Goal: Task Accomplishment & Management: Manage account settings

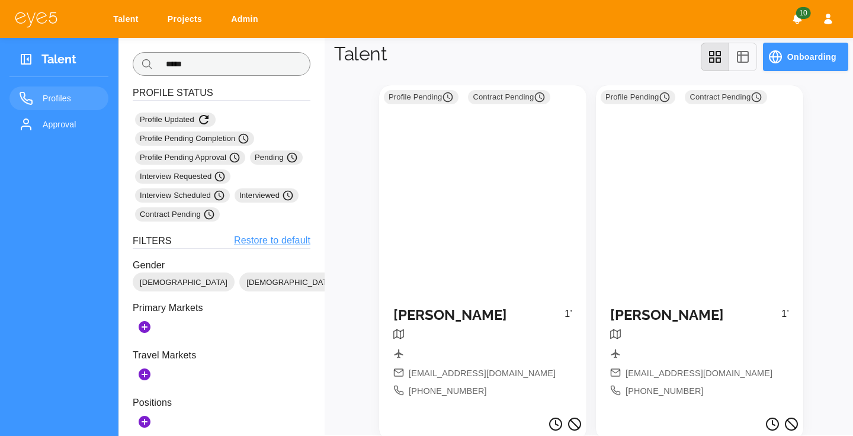
click at [229, 75] on input "*****" at bounding box center [234, 64] width 153 height 24
click at [354, 294] on div "Profile Pending Contract Pending Sergei Sevostianov 1’ sevost19061982+1@gmail.c…" at bounding box center [587, 267] width 524 height 383
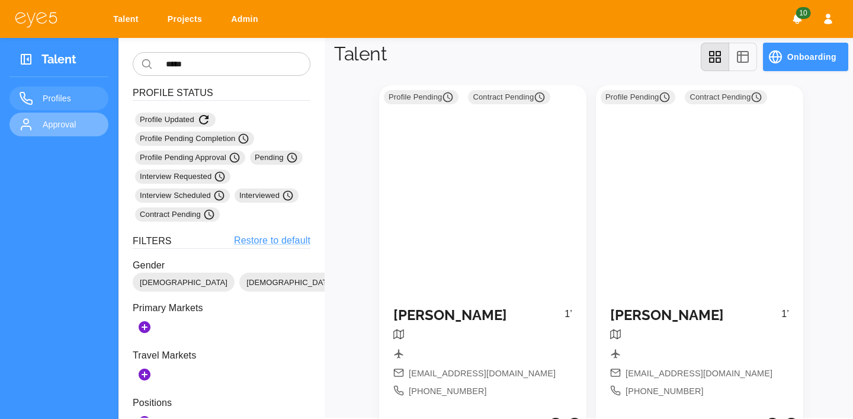
click at [85, 127] on span "Approval" at bounding box center [71, 124] width 56 height 14
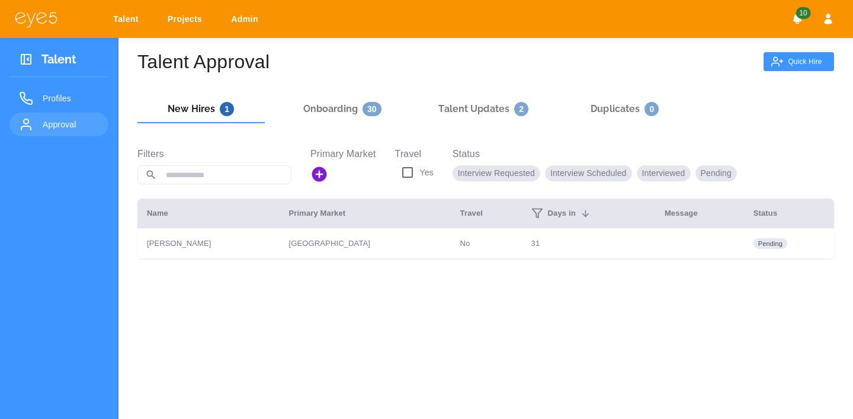
click at [550, 78] on div "Talent Approval Quick Hire New Hires 1 Onboarding 30 Talent Updates 2 Duplicate…" at bounding box center [485, 247] width 734 height 419
click at [832, 21] on icon "button" at bounding box center [828, 19] width 12 height 12
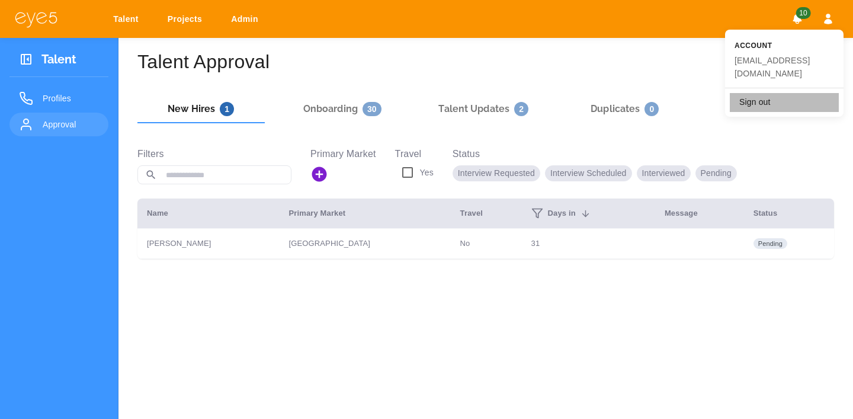
click at [790, 93] on li "Sign out" at bounding box center [784, 102] width 109 height 19
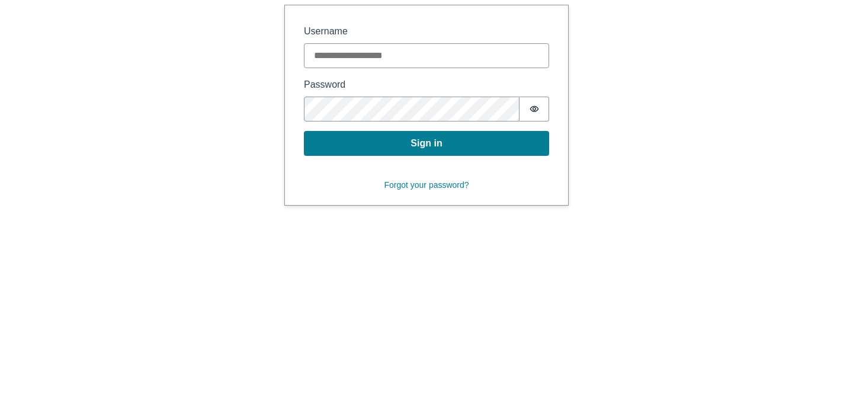
click at [471, 40] on div "Username" at bounding box center [426, 46] width 245 height 44
click at [469, 49] on input "Username" at bounding box center [426, 55] width 245 height 25
click at [627, 151] on div "Sign in Username Password Password is hidden Sign in Forgot your password?" at bounding box center [426, 105] width 843 height 201
click at [469, 54] on input "Username" at bounding box center [426, 55] width 245 height 25
paste input "**********"
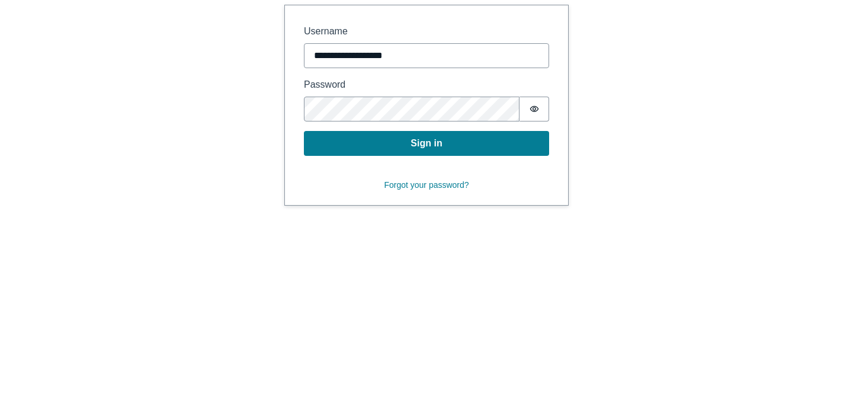
type input "**********"
click at [415, 142] on button "Sign in" at bounding box center [426, 143] width 245 height 25
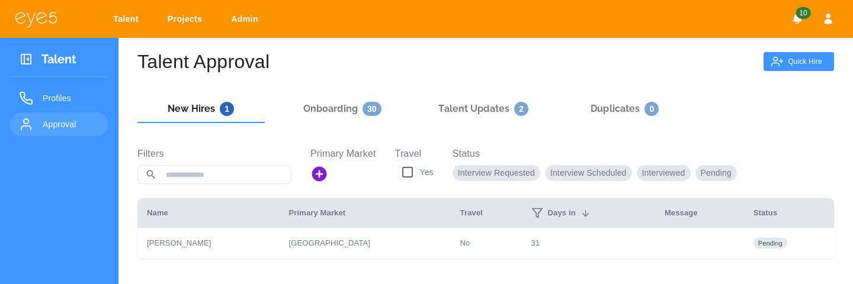
click at [341, 118] on button "Onboarding 30" at bounding box center [342, 109] width 127 height 28
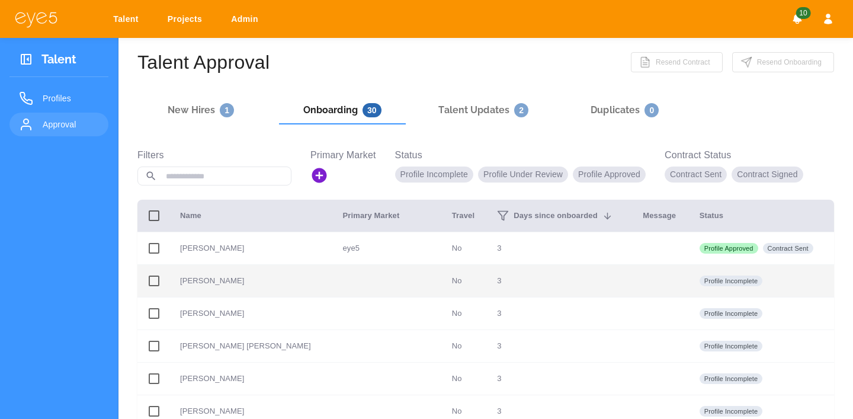
click at [277, 284] on p "Erin Higgins" at bounding box center [251, 281] width 143 height 12
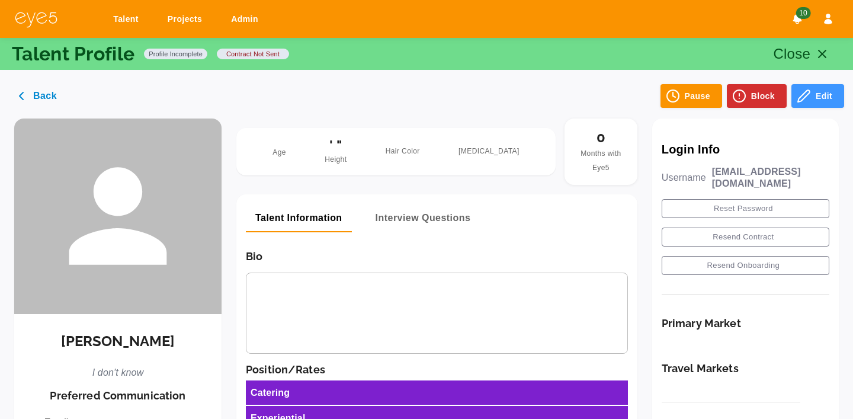
click at [239, 18] on link "Admin" at bounding box center [246, 19] width 47 height 22
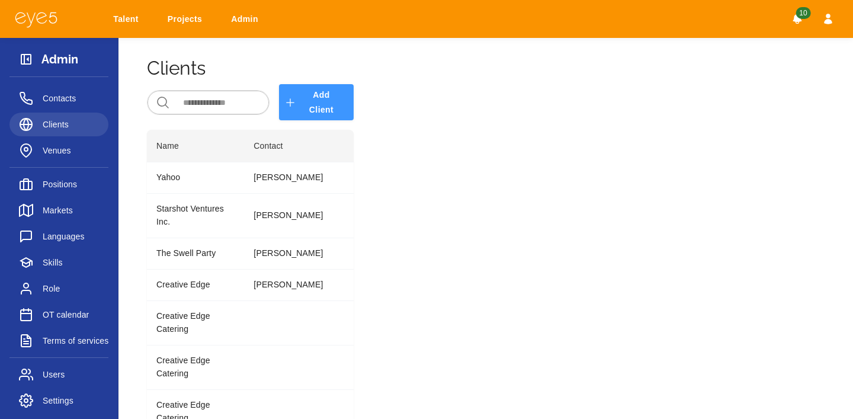
click at [88, 136] on link "Clients" at bounding box center [58, 125] width 99 height 24
click at [78, 152] on span "Venues" at bounding box center [71, 150] width 56 height 14
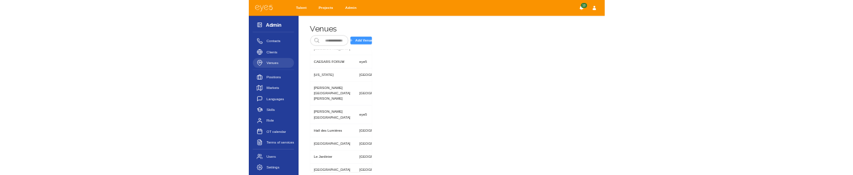
scroll to position [106, 0]
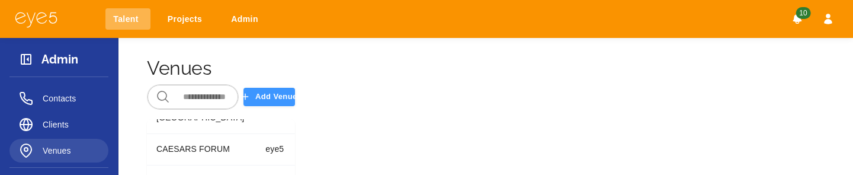
click at [127, 17] on link "Talent" at bounding box center [127, 19] width 45 height 22
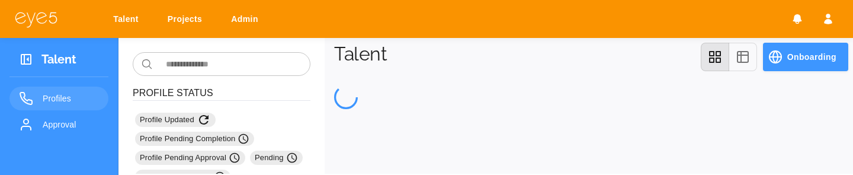
type input "*****"
